Goal: Check status: Check status

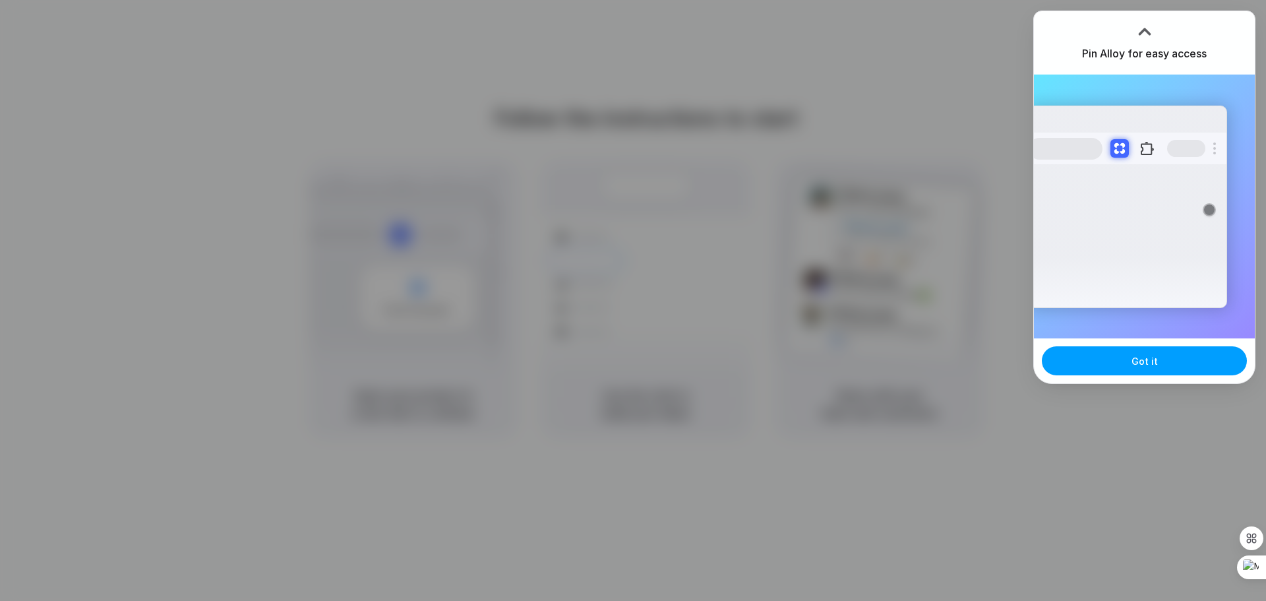
click at [1134, 373] on button "Got it" at bounding box center [1144, 360] width 205 height 29
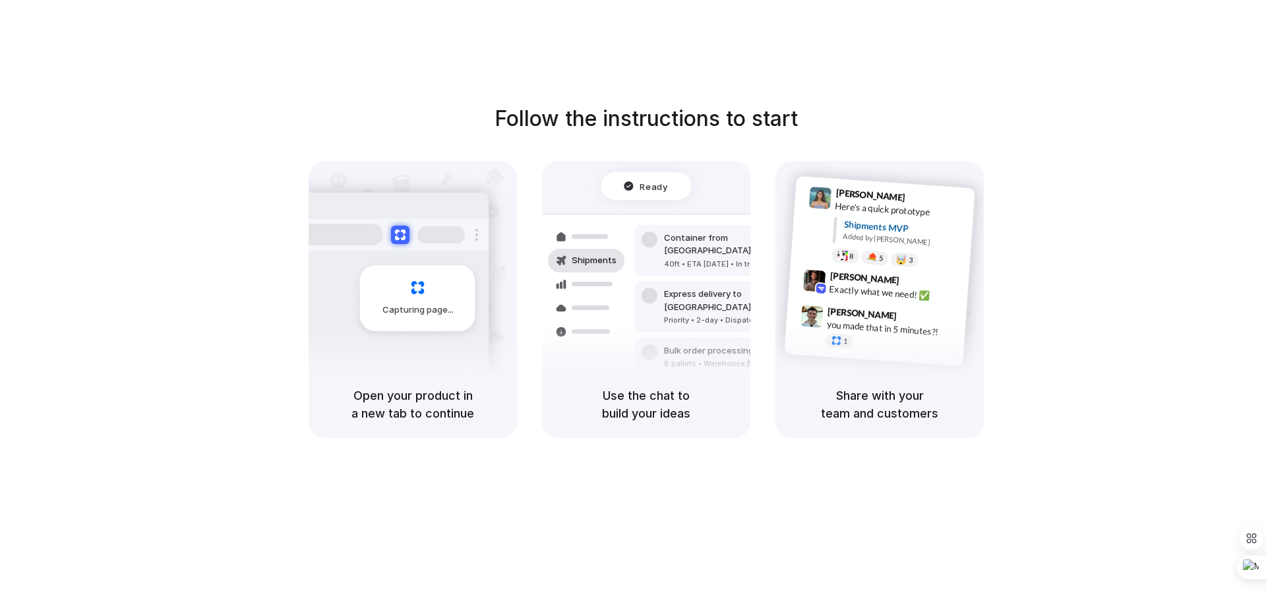
click at [437, 230] on div at bounding box center [440, 234] width 47 height 17
click at [732, 259] on div "40ft • ETA [DATE] • In transit" at bounding box center [735, 264] width 142 height 11
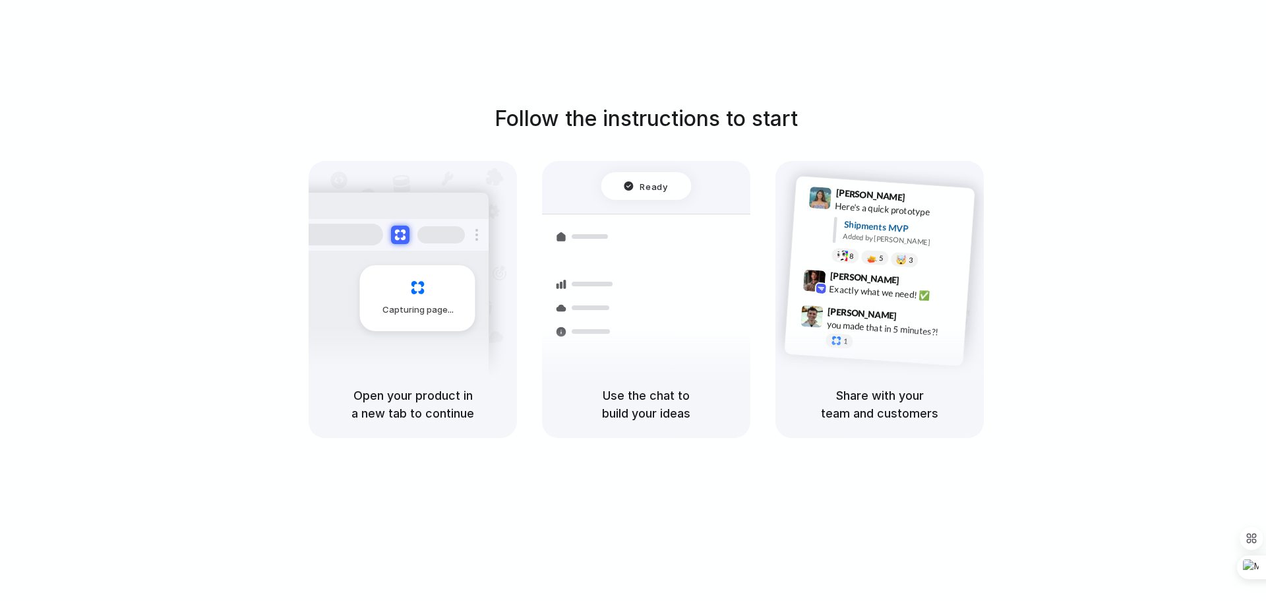
click at [904, 282] on span "9:42 AM" at bounding box center [917, 282] width 27 height 16
